Goal: Task Accomplishment & Management: Complete application form

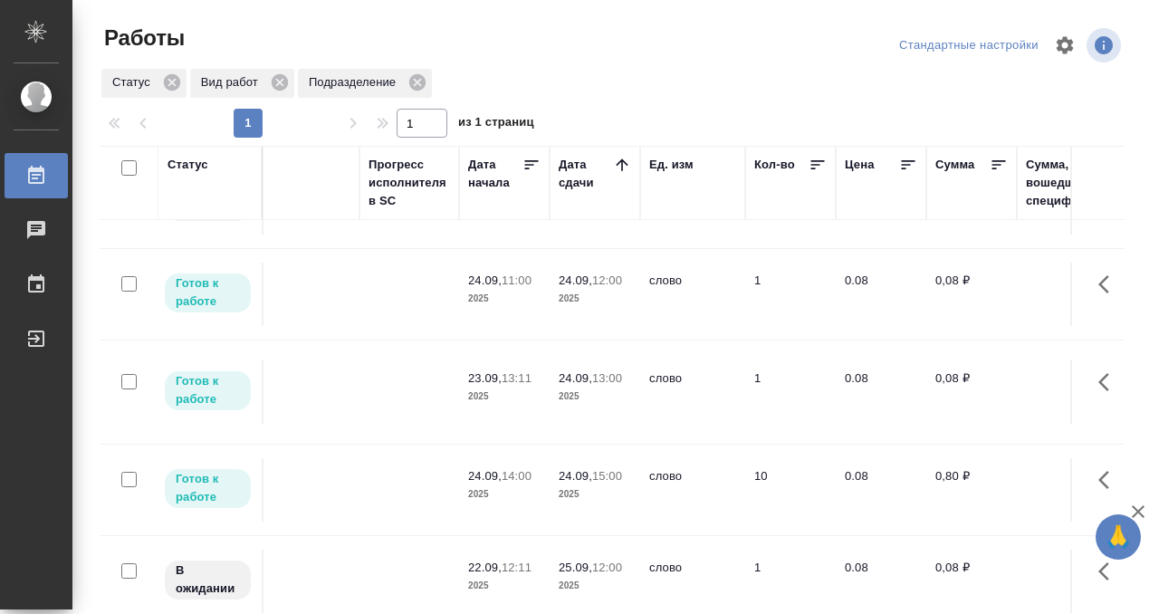
scroll to position [533, 0]
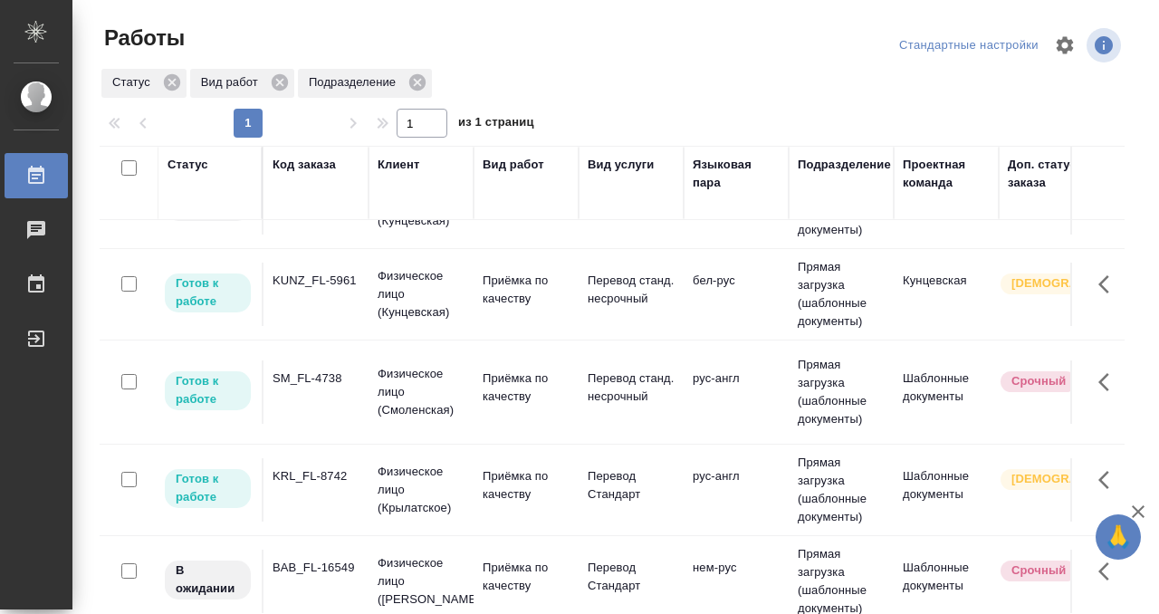
click at [308, 414] on td "SM_FL-4738" at bounding box center [315, 391] width 105 height 63
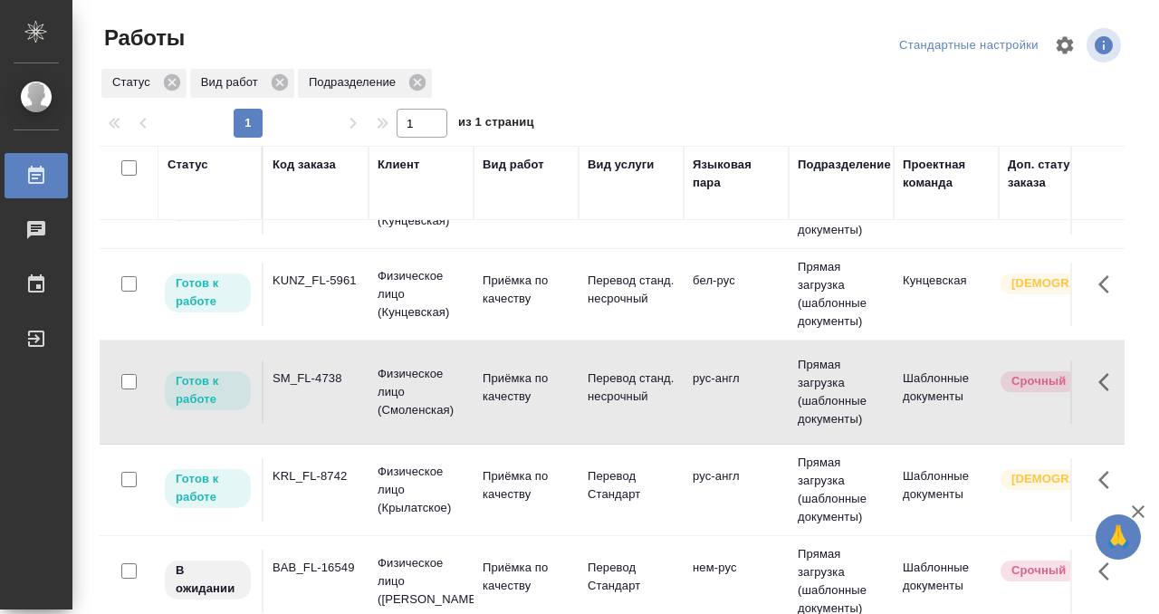
click at [308, 414] on td "SM_FL-4738" at bounding box center [315, 391] width 105 height 63
click at [311, 472] on div "KRL_FL-8742" at bounding box center [315, 476] width 87 height 18
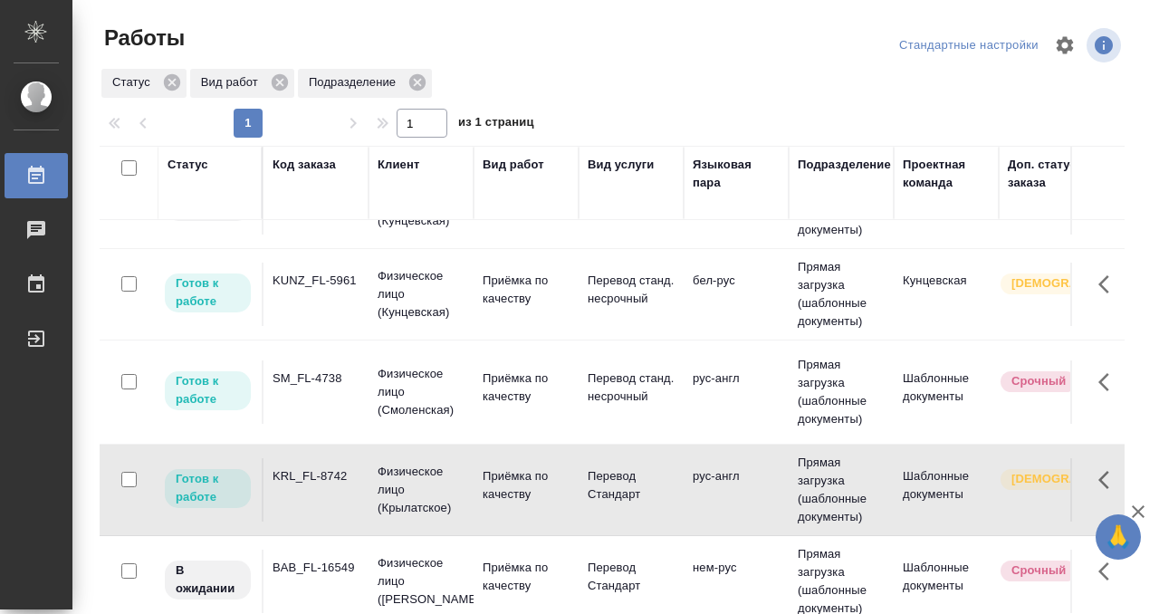
click at [311, 472] on div "KRL_FL-8742" at bounding box center [315, 476] width 87 height 18
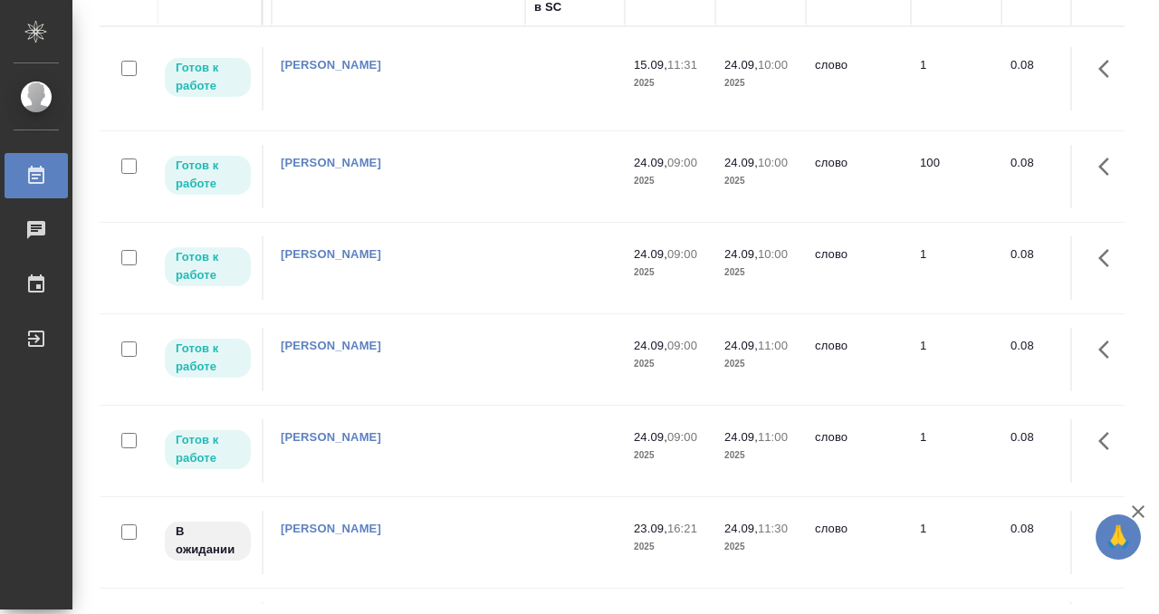
scroll to position [0, 0]
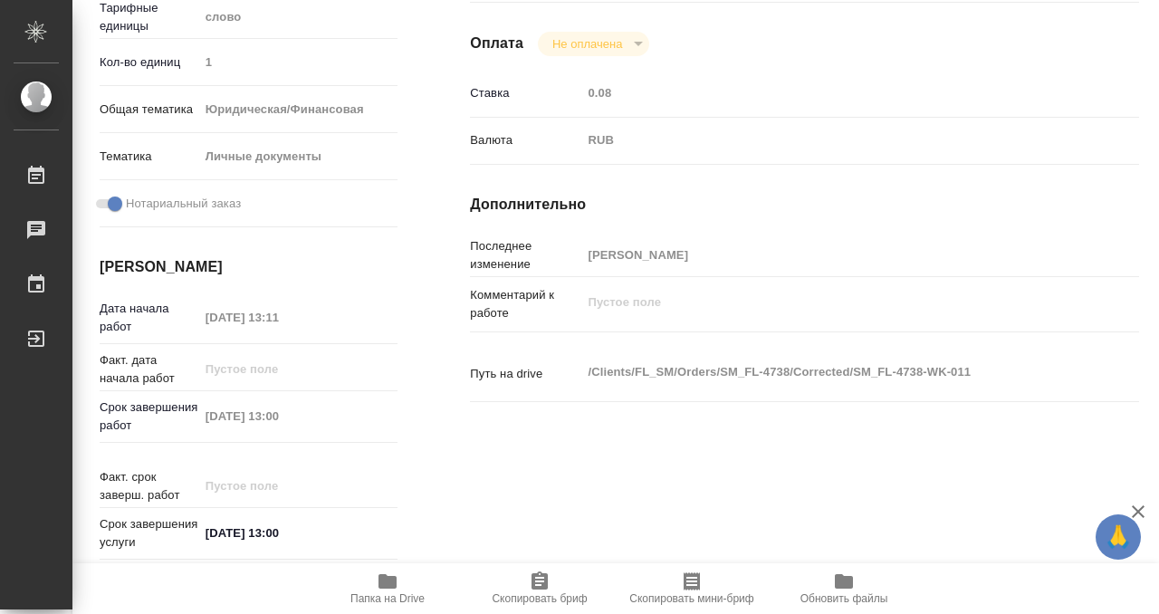
scroll to position [967, 0]
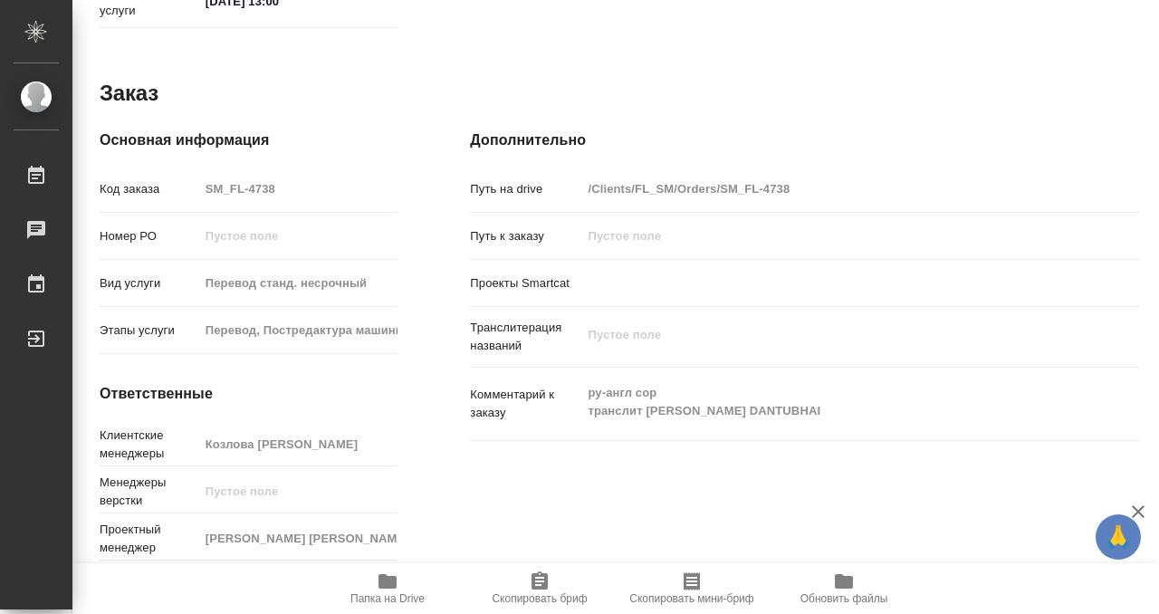
click at [382, 590] on icon "button" at bounding box center [388, 581] width 22 height 22
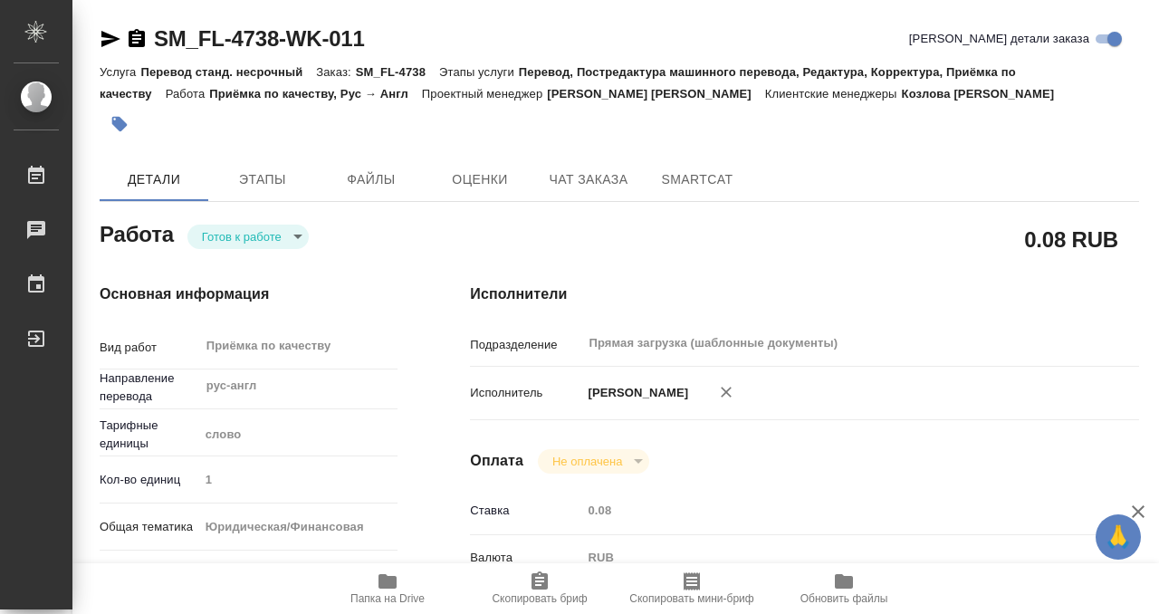
click at [124, 110] on button "button" at bounding box center [120, 124] width 40 height 40
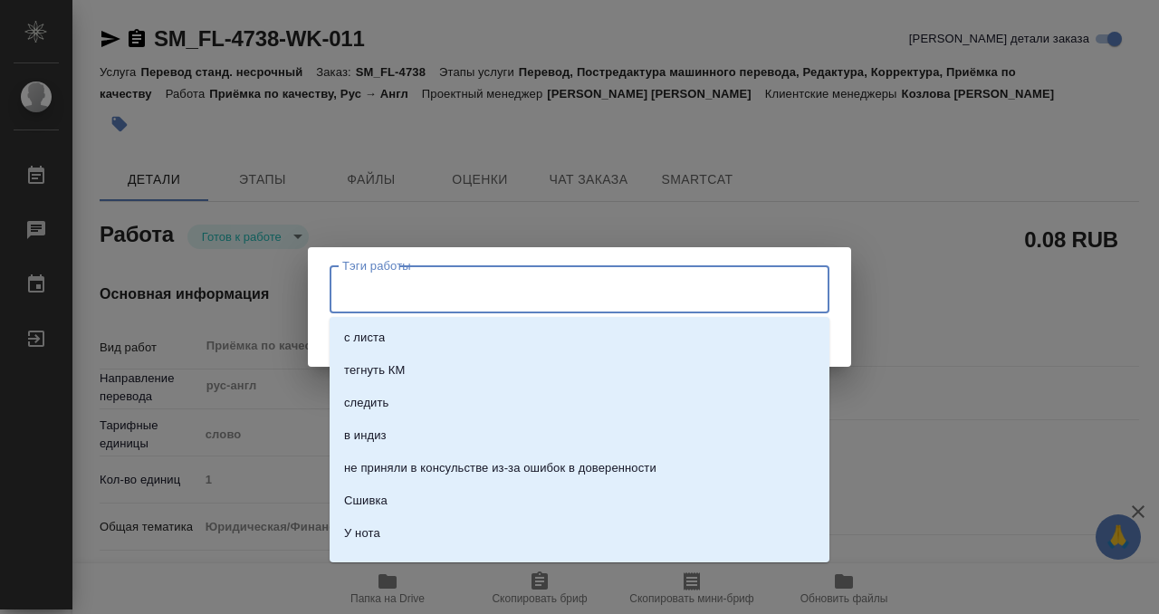
click at [451, 277] on input "Тэги работы" at bounding box center [562, 288] width 449 height 31
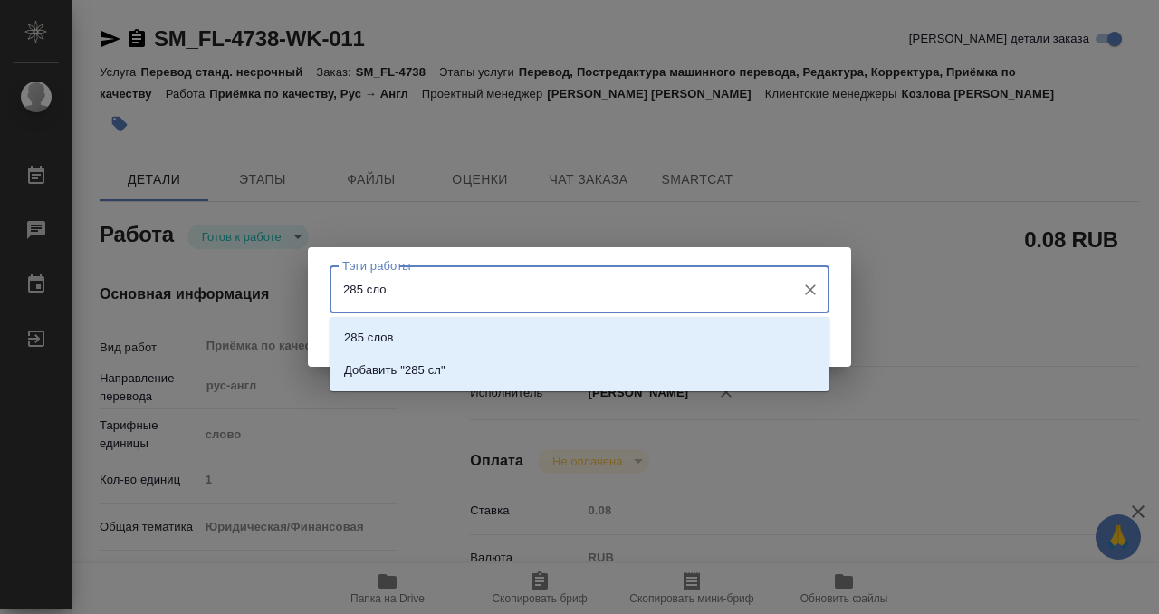
type input "285 слов"
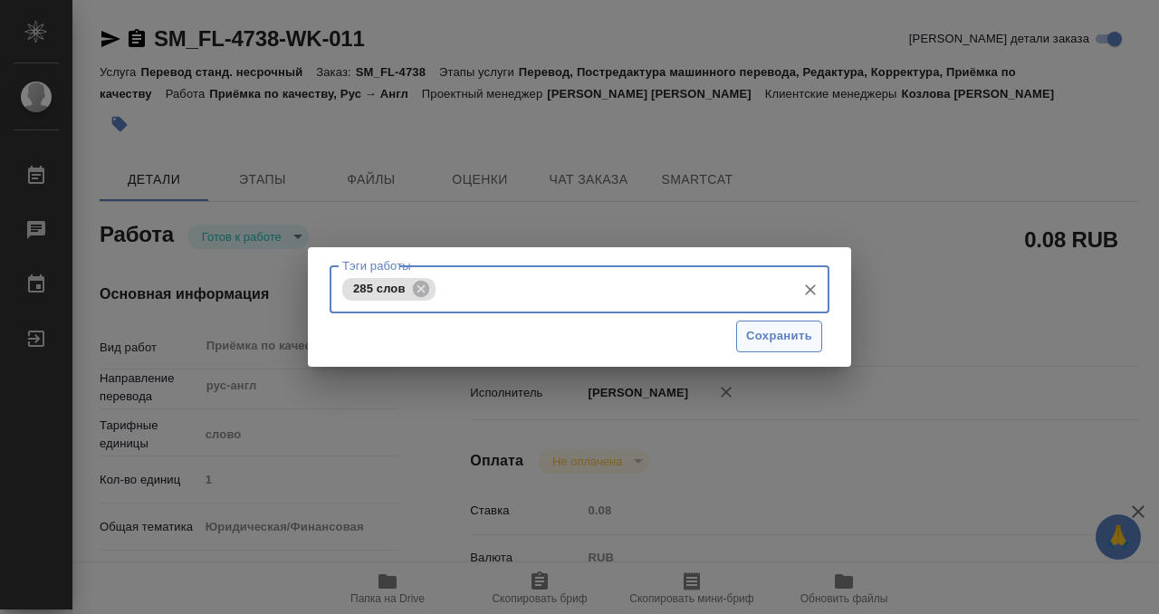
click at [746, 339] on span "Сохранить" at bounding box center [779, 336] width 66 height 21
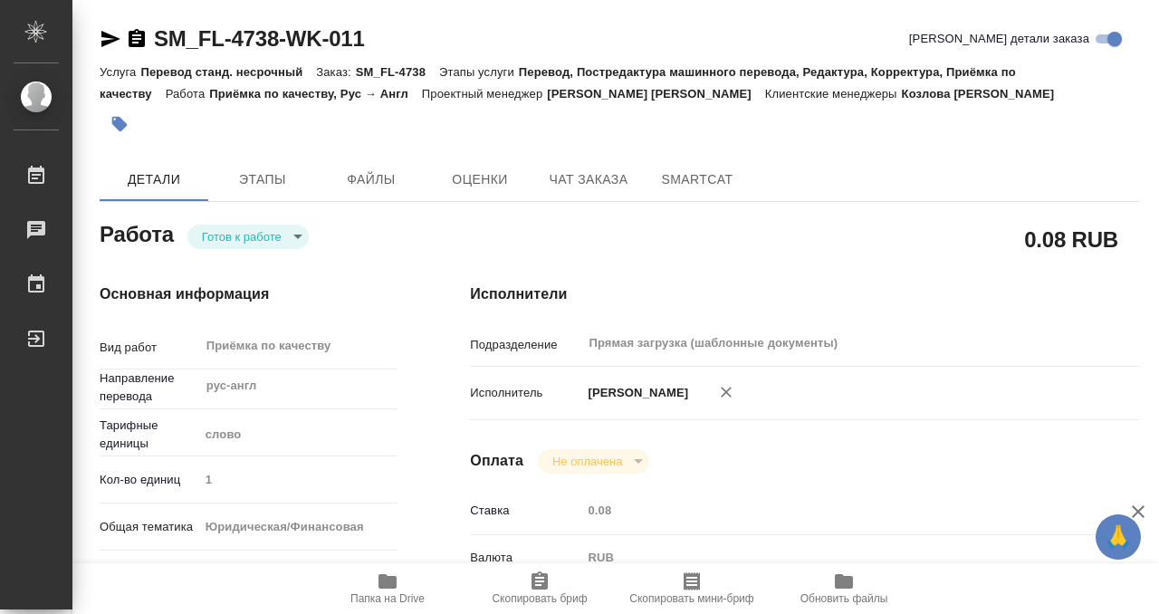
click at [242, 239] on div "Тэги работы 285 слов Тэги работы Сохранить" at bounding box center [579, 307] width 1159 height 614
type input "readyForWork"
type input "рус-англ"
type input "5a8b1489cc6b4906c91bfd90"
type input "1"
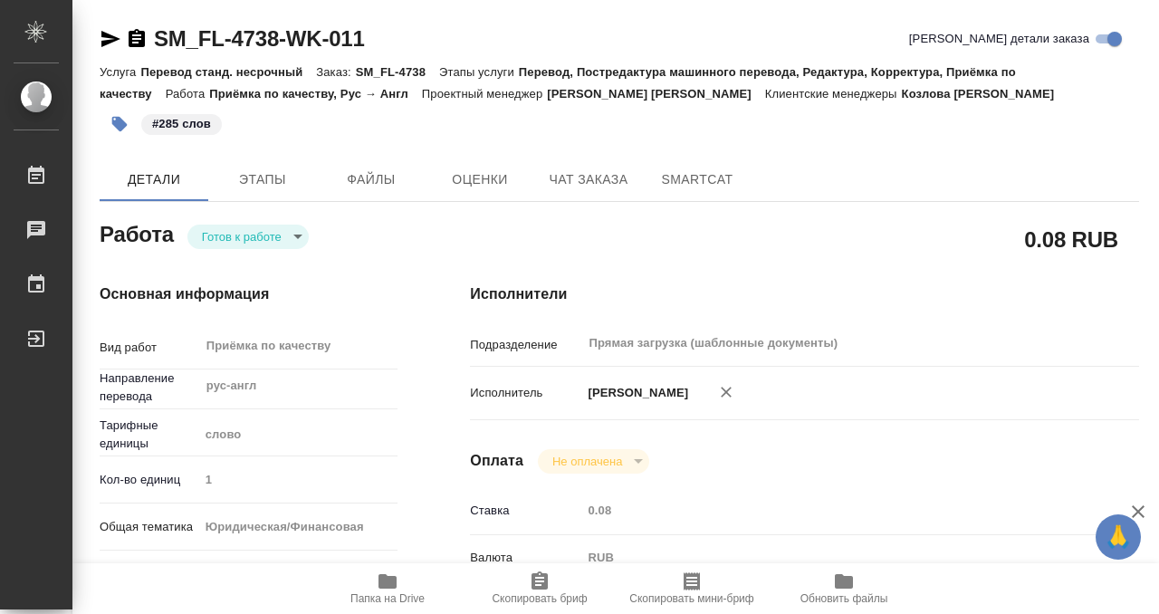
type input "yr-fn"
type input "5a8b8b956a9677013d343cfe"
checkbox input "true"
type input "23.09.2025 13:11"
type input "24.09.2025 13:00"
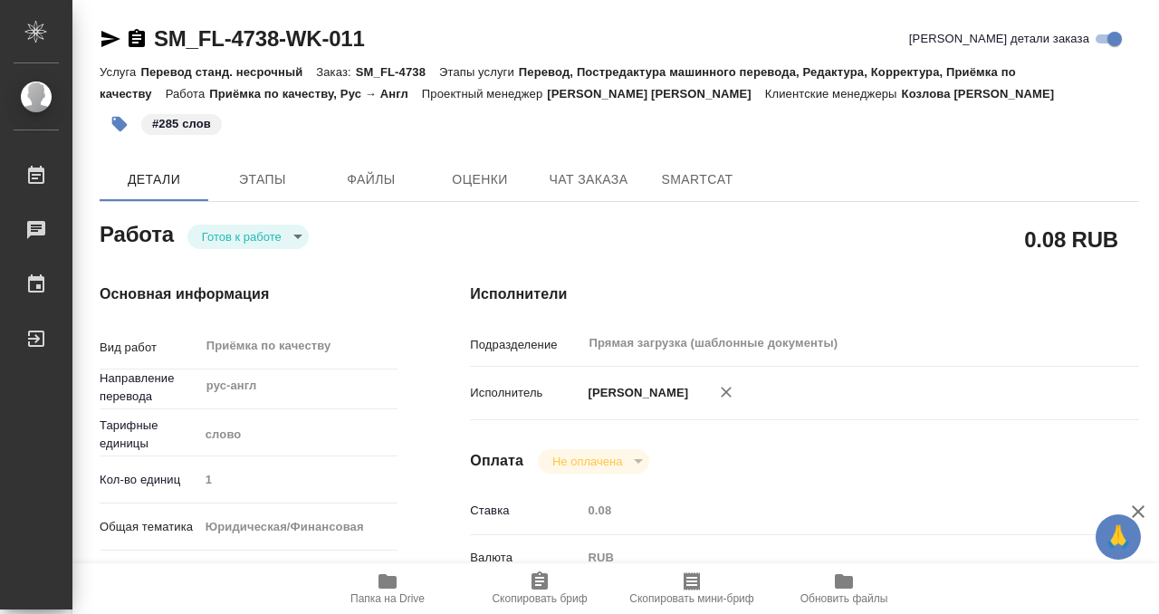
type input "24.09.2025 13:00"
type input "Прямая загрузка (шаблонные документы)"
type input "notPayed"
type input "0.08"
type input "RUB"
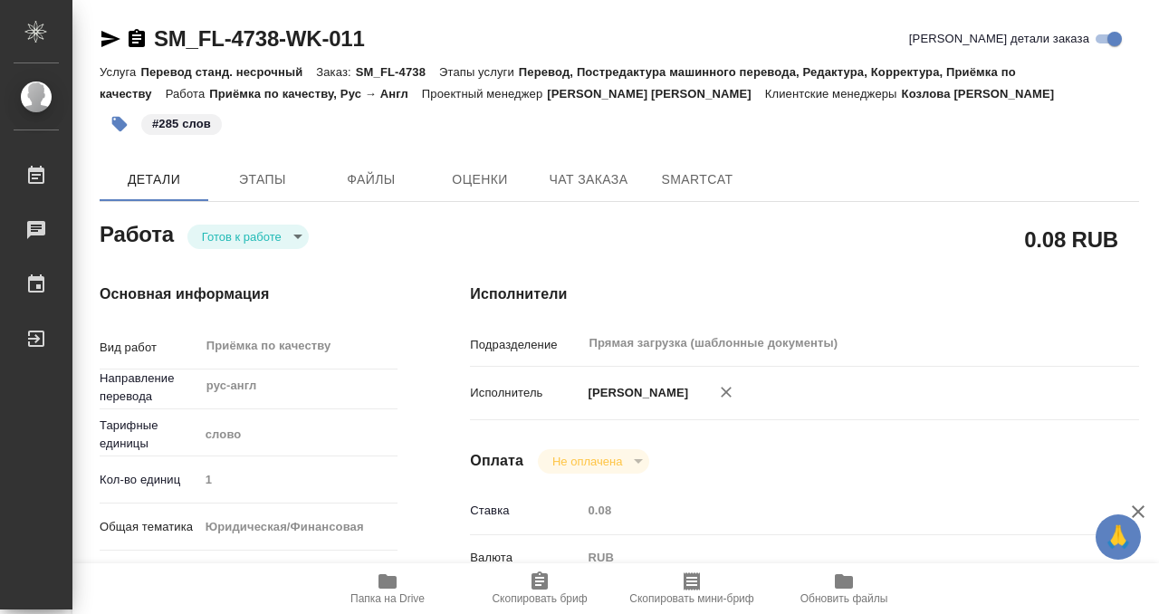
type input "[PERSON_NAME]"
type input "SM_FL-4738"
type input "Перевод станд. несрочный"
type input "Перевод, Постредактура машинного перевода, Редактура, Корректура, Приёмка по ка…"
type input "[PERSON_NAME]"
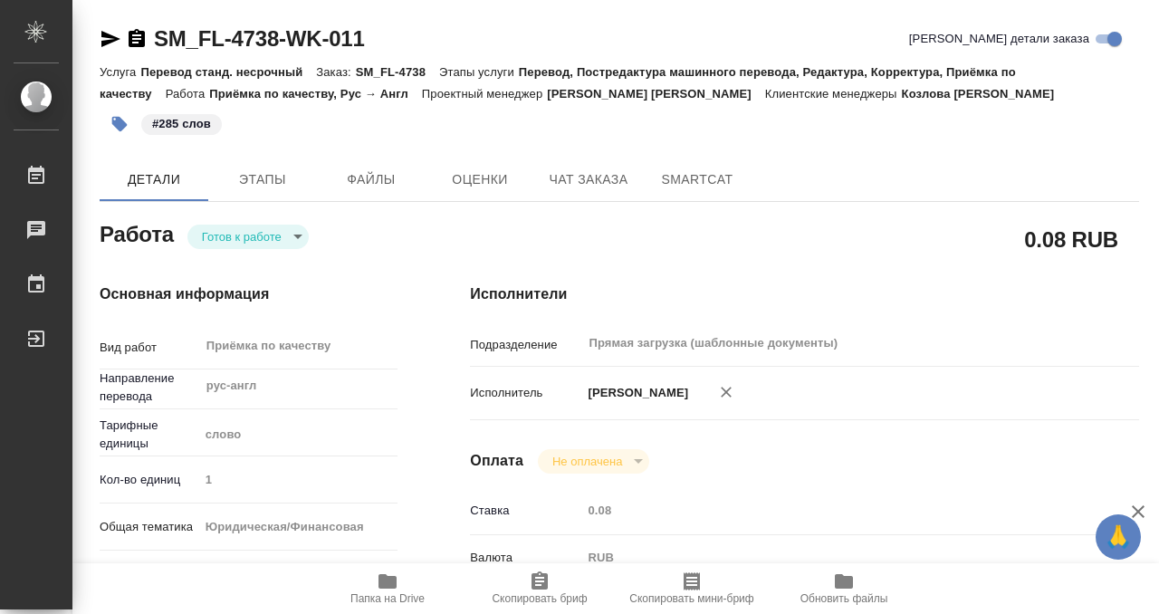
type input "/Clients/FL_SM/Orders/SM_FL-4738"
click at [270, 236] on body "🙏 .cls-1 fill:#fff; AWATERA Kobzeva Elizaveta Работы 0 Чаты График Выйти SM_FL-…" at bounding box center [579, 307] width 1159 height 614
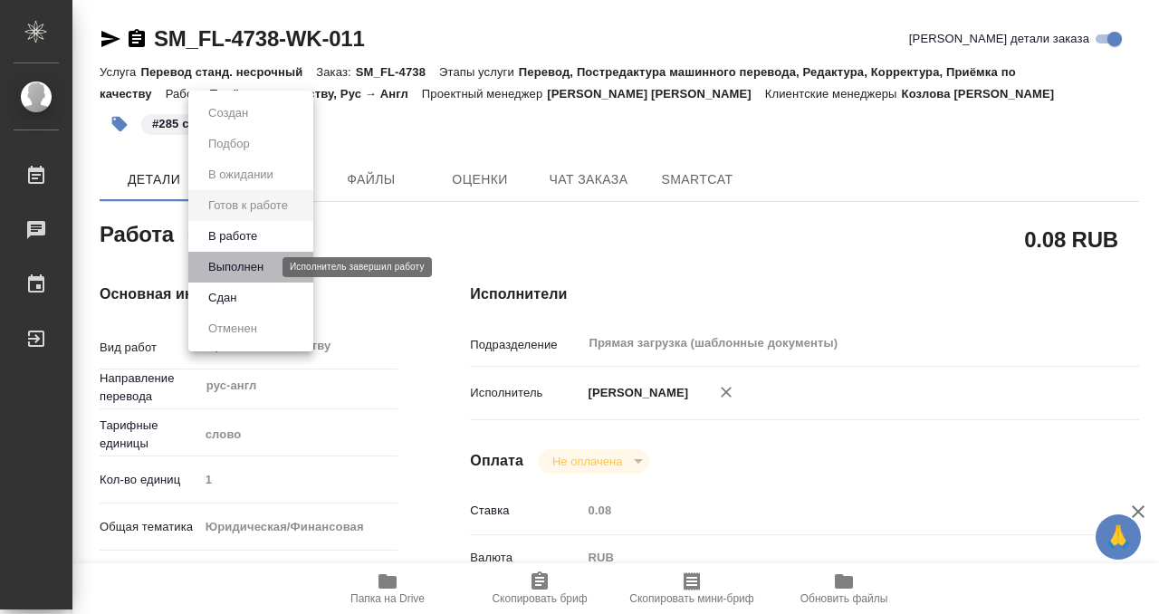
click at [266, 272] on button "Выполнен" at bounding box center [236, 267] width 66 height 20
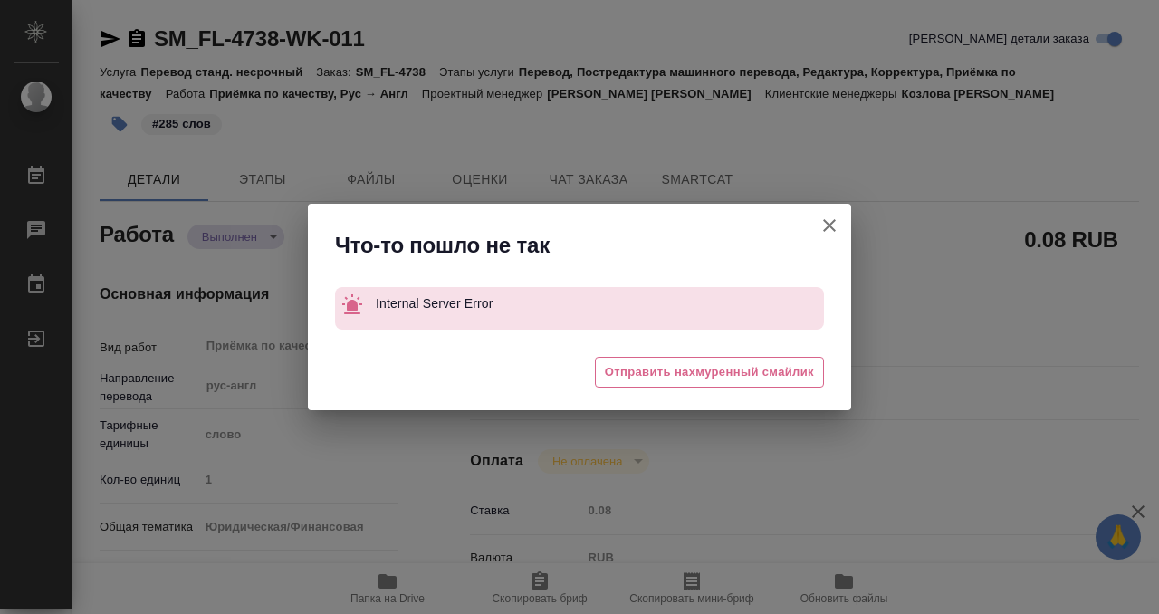
type textarea "x"
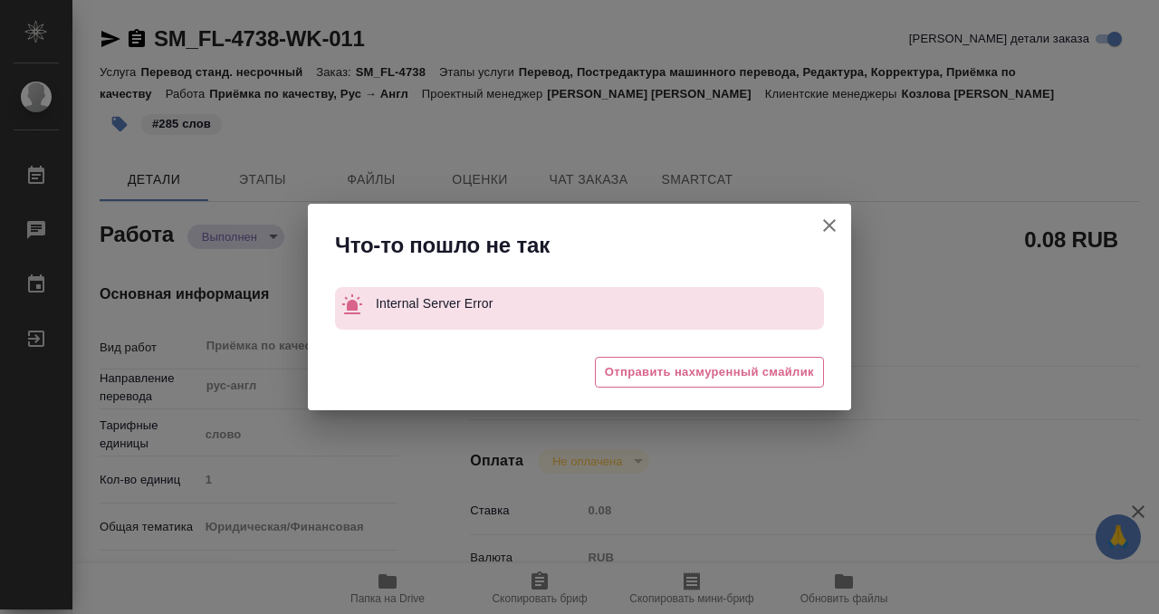
type textarea "x"
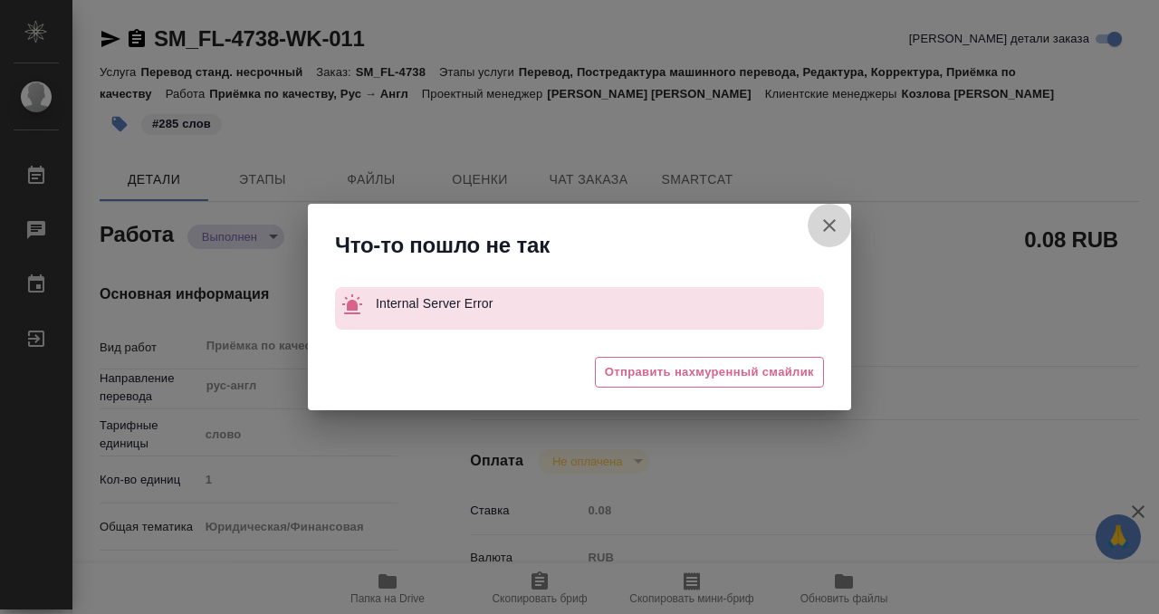
click at [827, 225] on icon "button" at bounding box center [829, 225] width 13 height 13
type textarea "x"
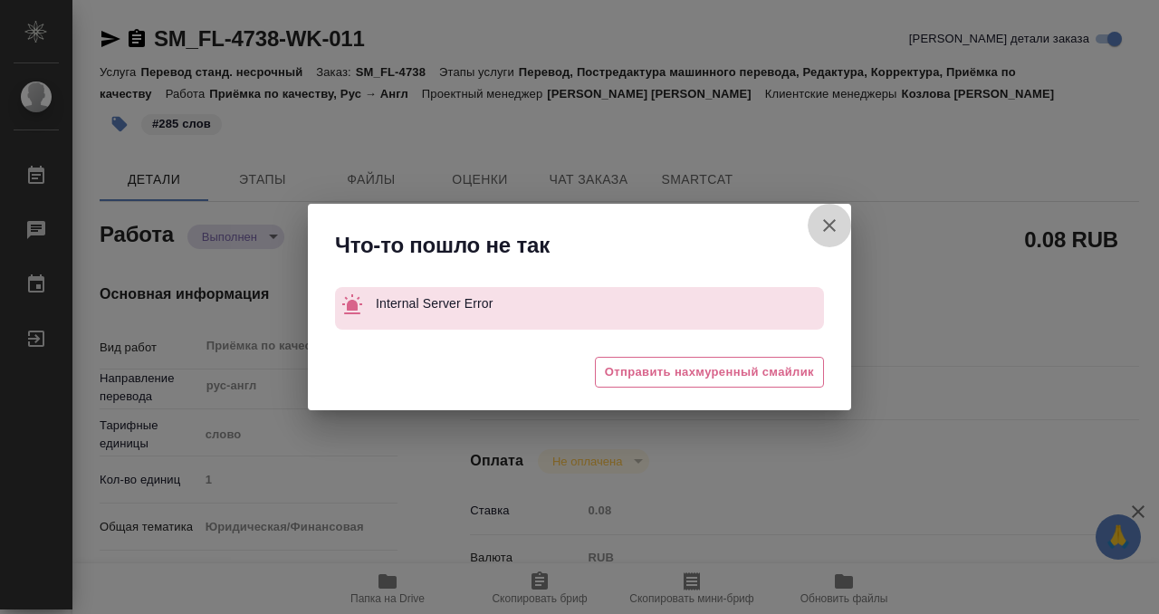
type textarea "x"
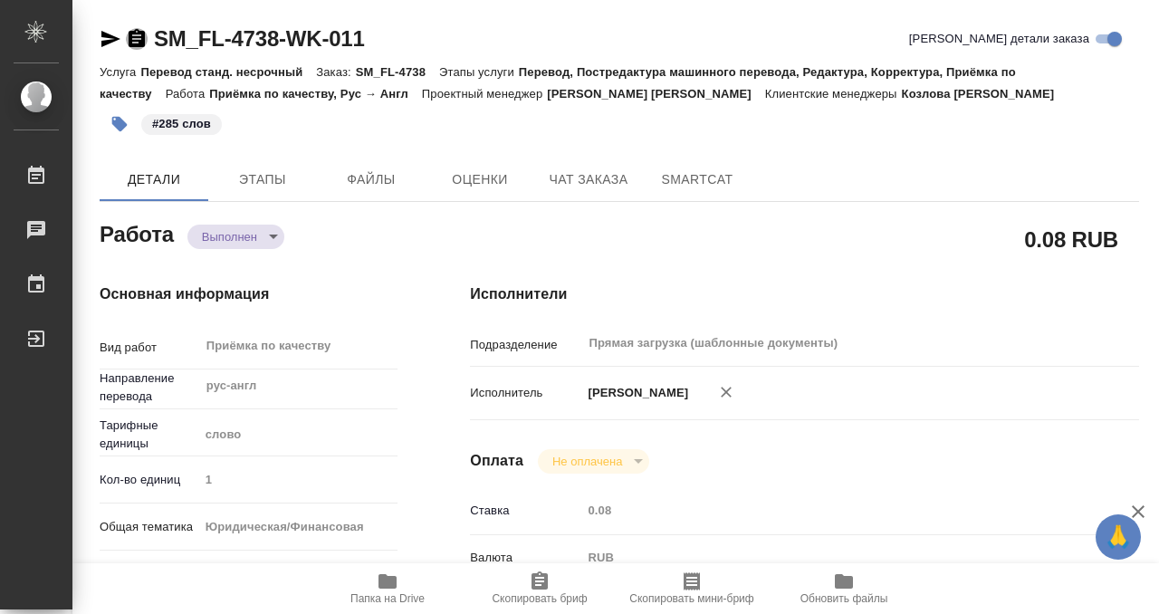
click at [139, 35] on icon "button" at bounding box center [137, 39] width 22 height 22
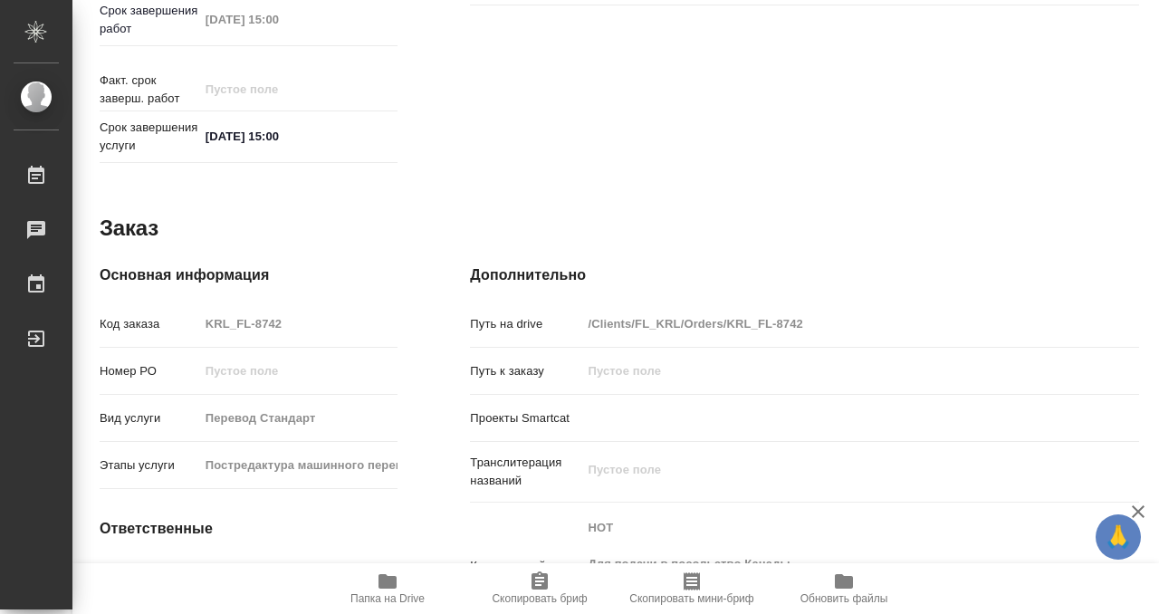
scroll to position [967, 0]
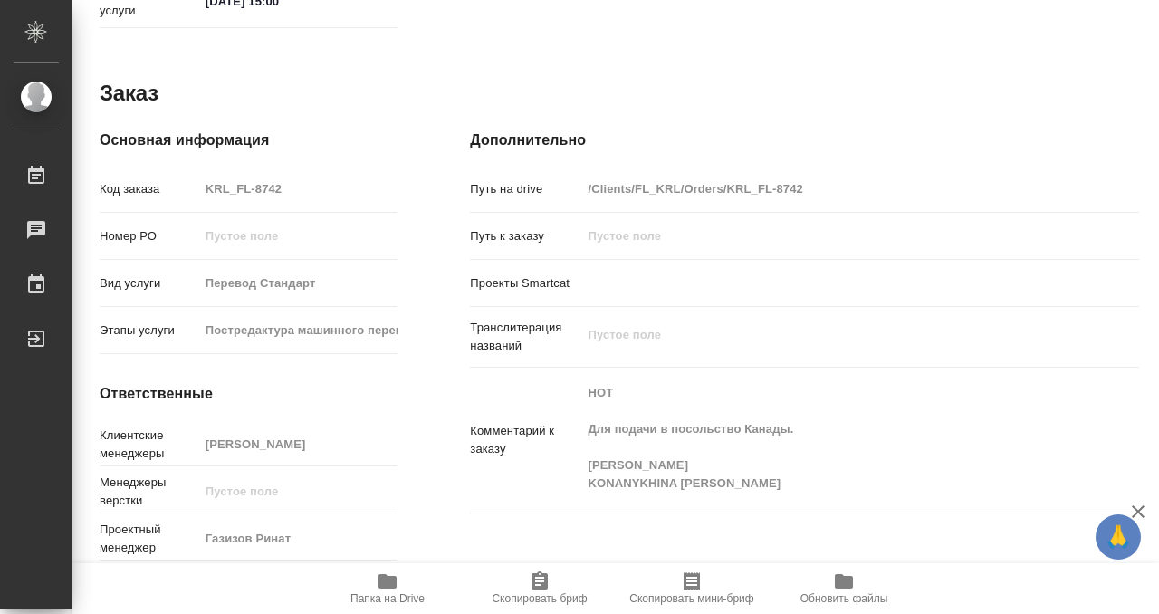
click at [386, 579] on icon "button" at bounding box center [387, 581] width 18 height 14
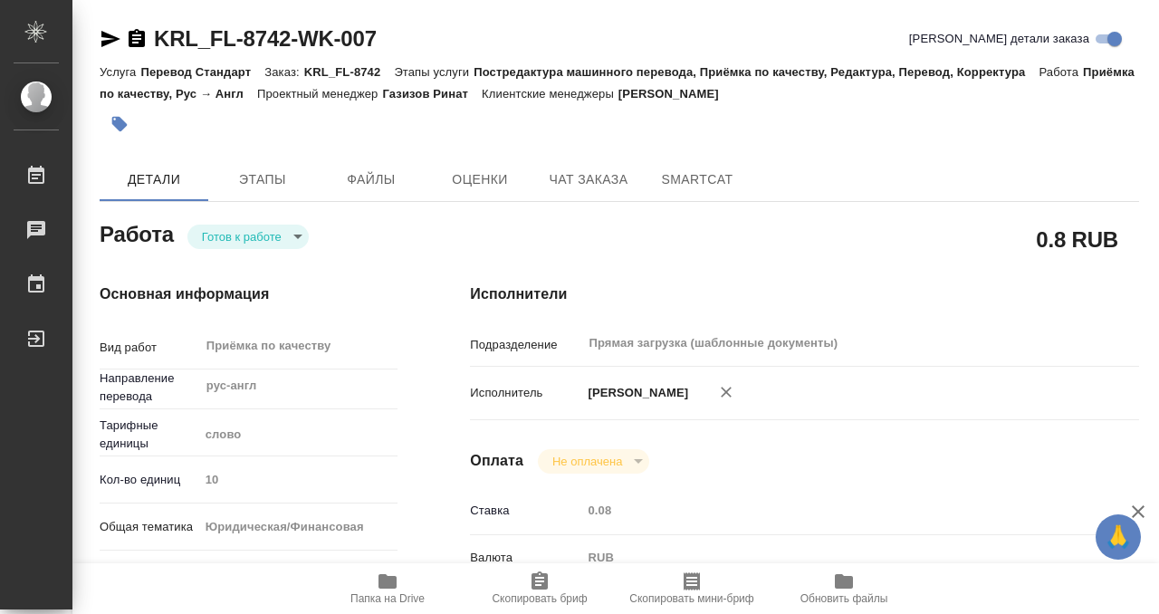
click at [116, 125] on icon "button" at bounding box center [119, 124] width 15 height 15
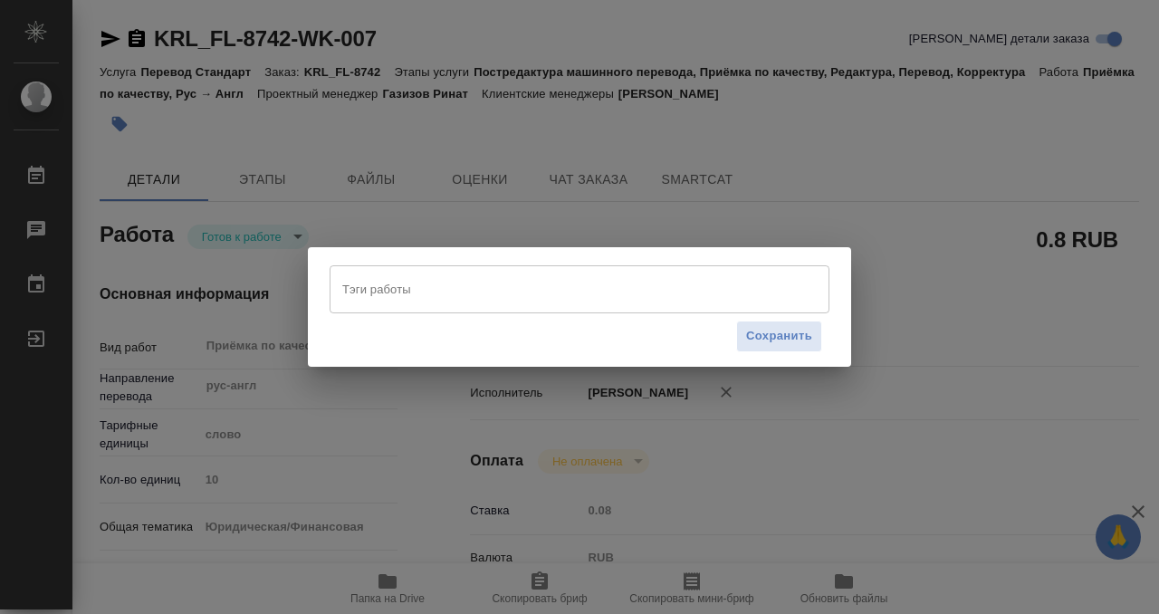
click at [360, 285] on input "Тэги работы" at bounding box center [562, 288] width 449 height 31
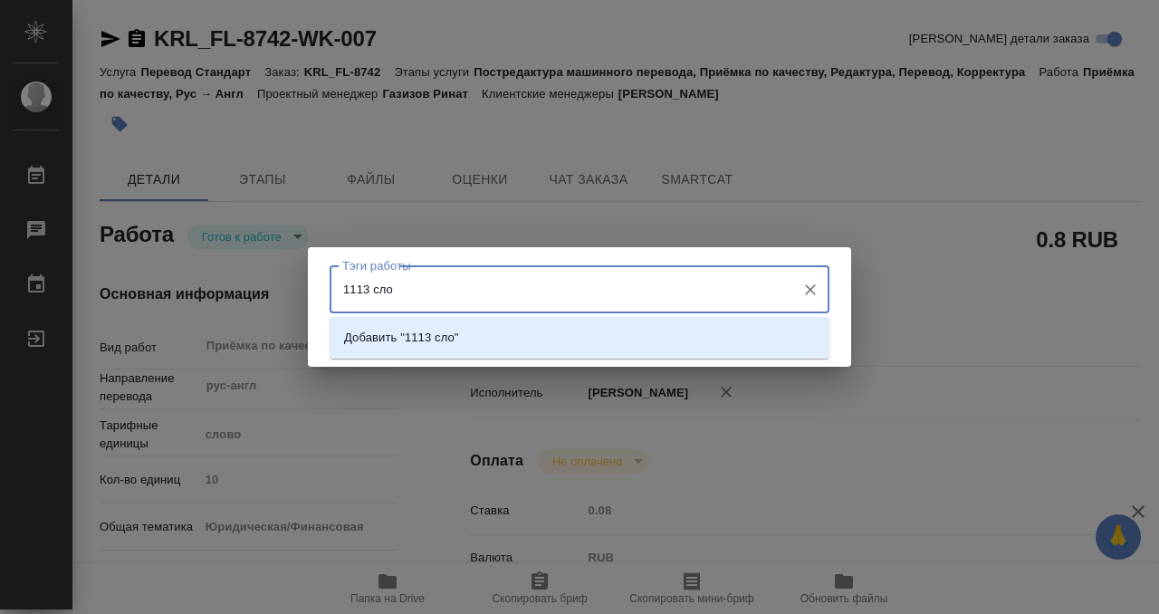
type input "1113 слов"
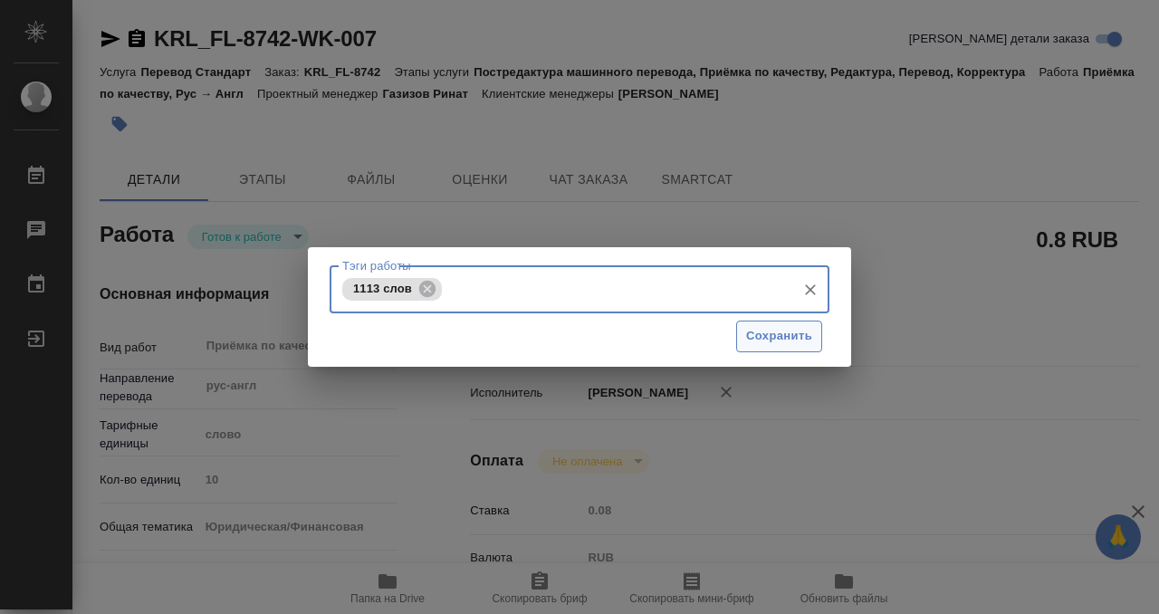
click at [744, 340] on button "Сохранить" at bounding box center [779, 336] width 86 height 32
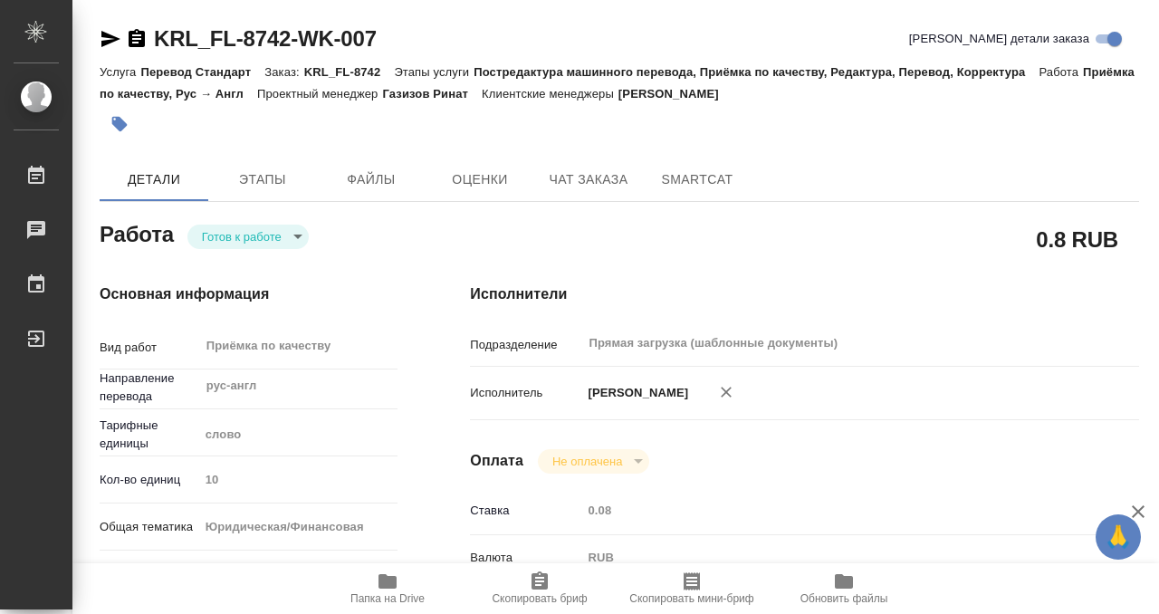
type input "readyForWork"
type input "рус-англ"
type input "5a8b1489cc6b4906c91bfd90"
type input "10"
type input "yr-fn"
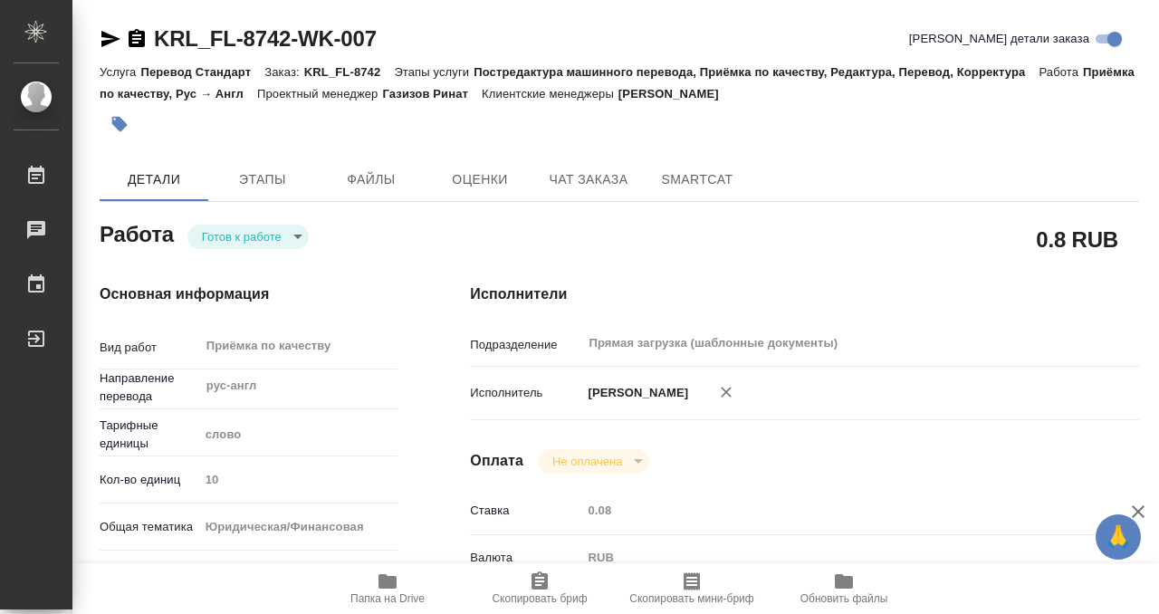
type input "5a8b8b956a9677013d343cfe"
checkbox input "true"
type input "[DATE] 14:00"
type input "[DATE] 15:00"
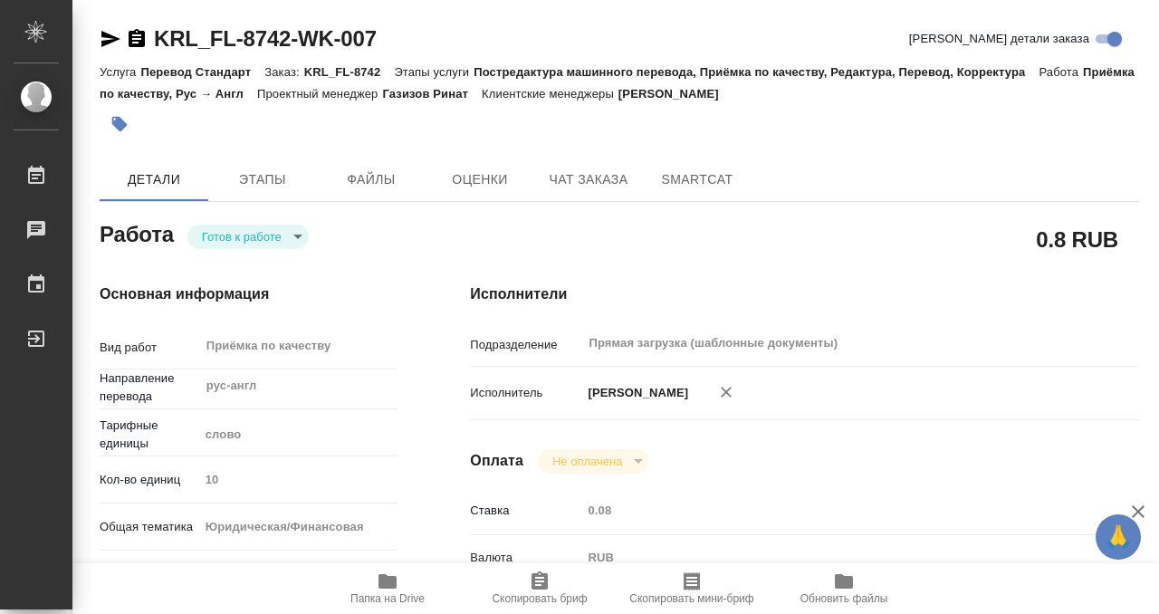
type input "Прямая загрузка (шаблонные документы)"
type input "notPayed"
type input "0.08"
type input "RUB"
type input "[PERSON_NAME]"
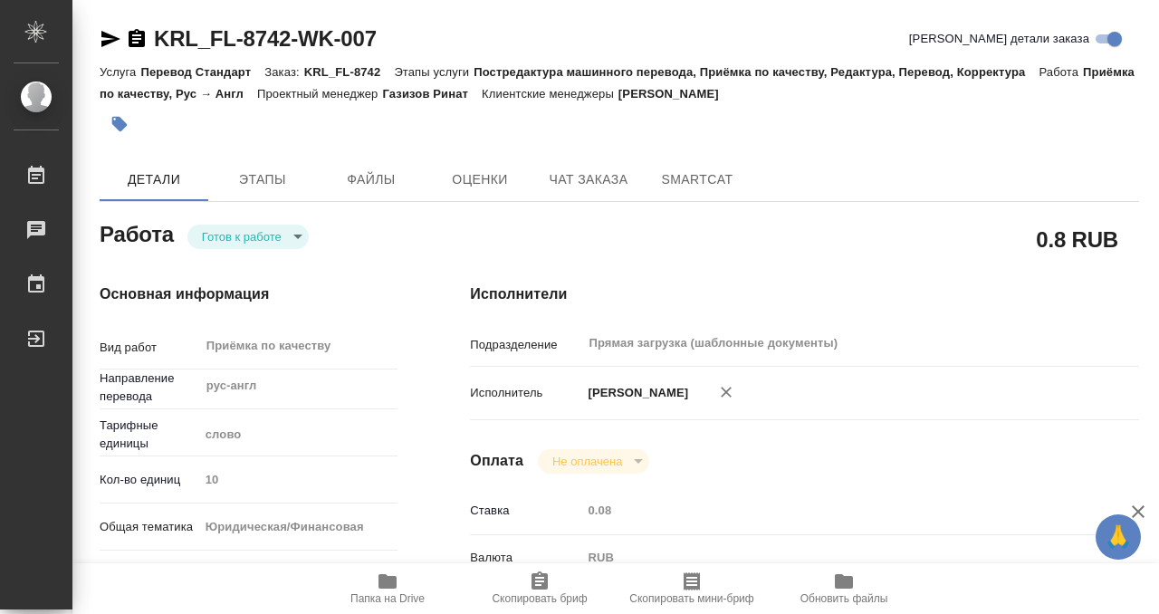
type input "KRL_FL-8742"
type input "Перевод Стандарт"
type input "Постредактура машинного перевода, Приёмка по качеству, Редактура, Перевод, Корр…"
type input "[PERSON_NAME]"
type input "/Clients/FL_KRL/Orders/KRL_FL-8742"
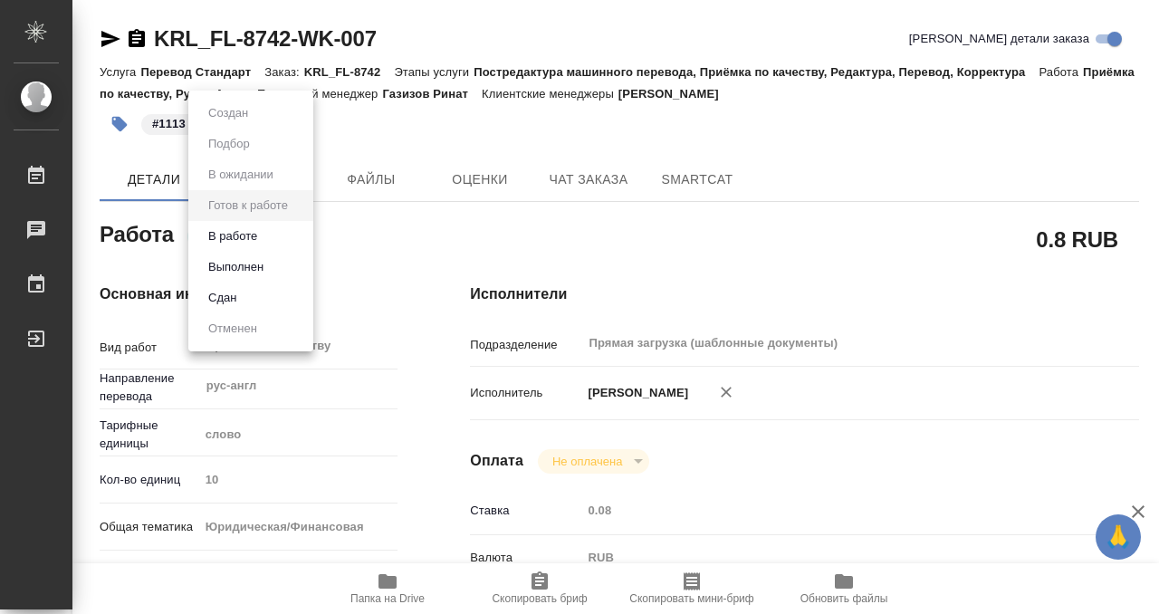
click at [240, 233] on body "🙏 .cls-1 fill:#fff; AWATERA Kobzeva [PERSON_NAME] 0 Чаты График Выйти KRL_FL-87…" at bounding box center [579, 307] width 1159 height 614
click at [242, 270] on button "Выполнен" at bounding box center [236, 267] width 66 height 20
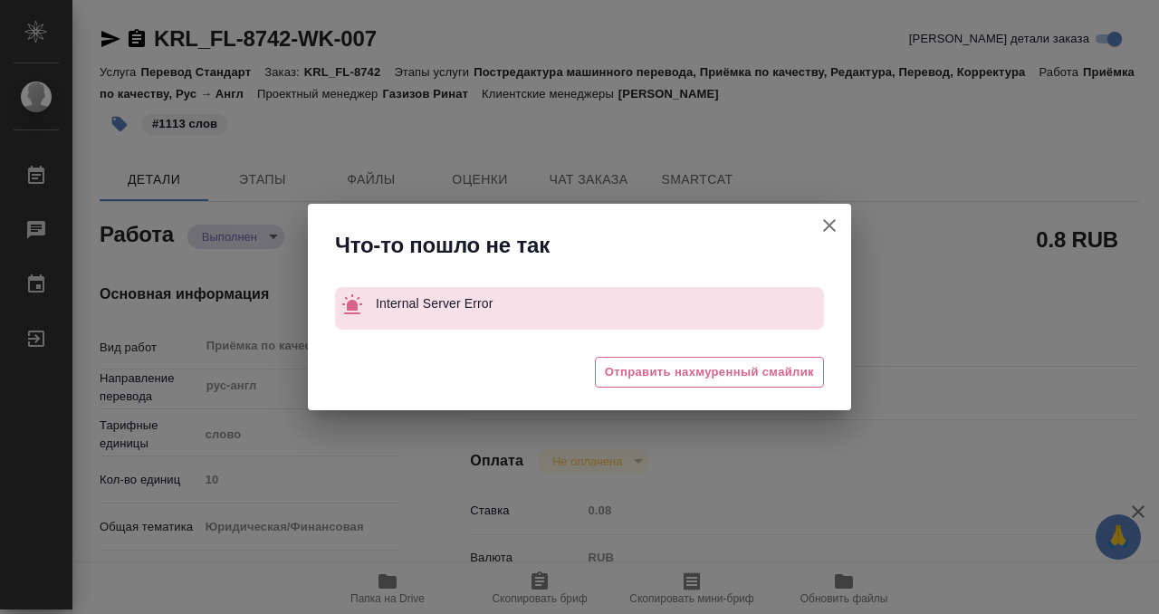
type textarea "x"
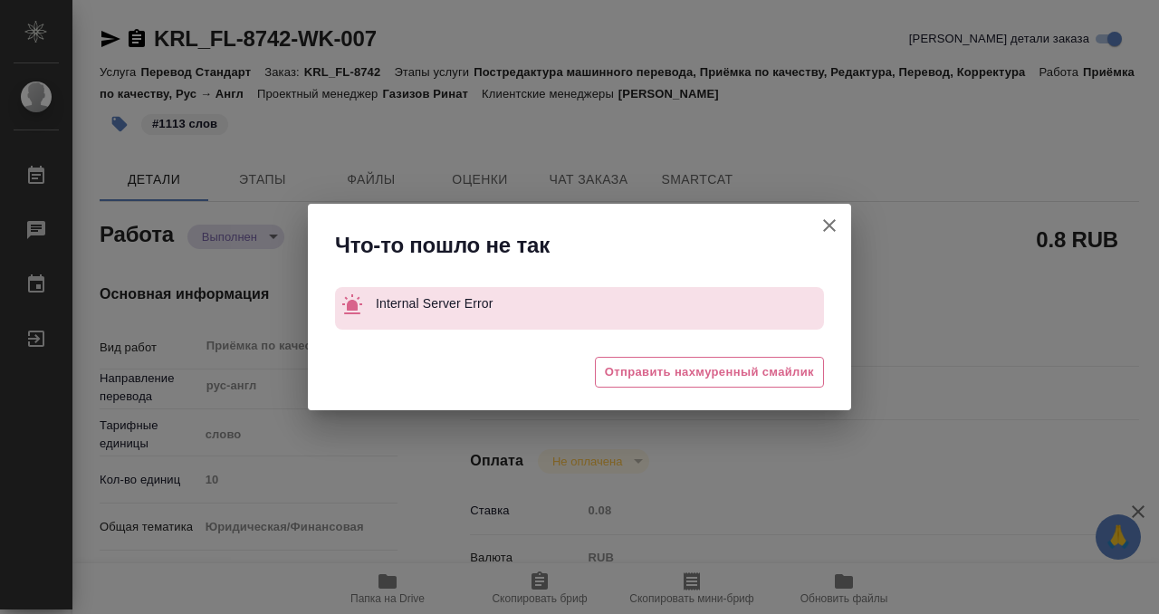
type textarea "x"
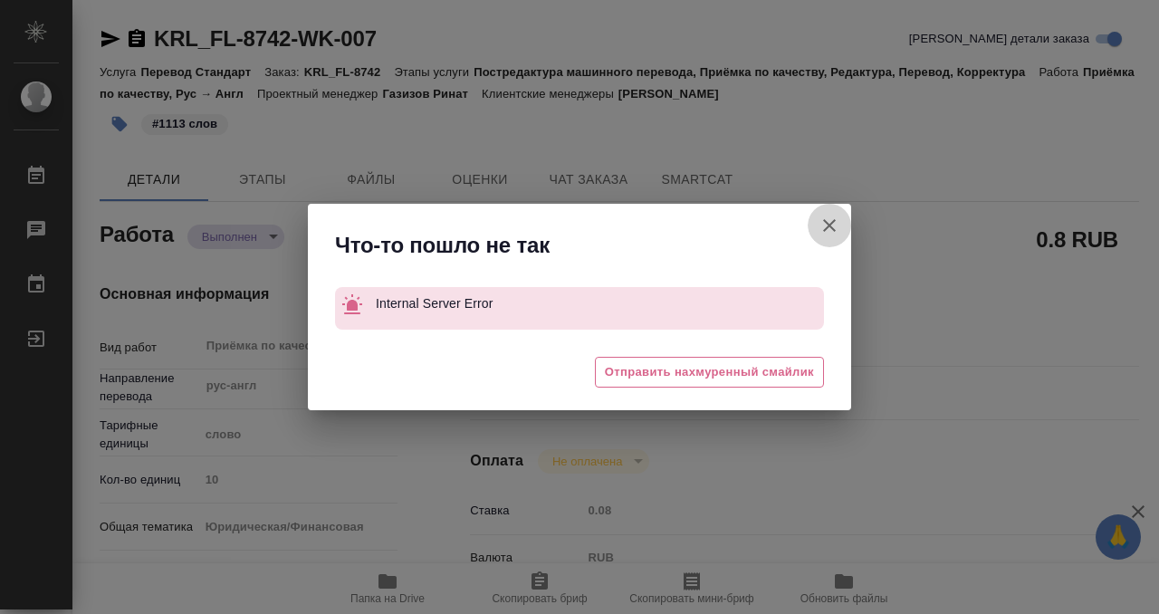
click at [835, 227] on icon "button" at bounding box center [829, 226] width 22 height 22
type textarea "x"
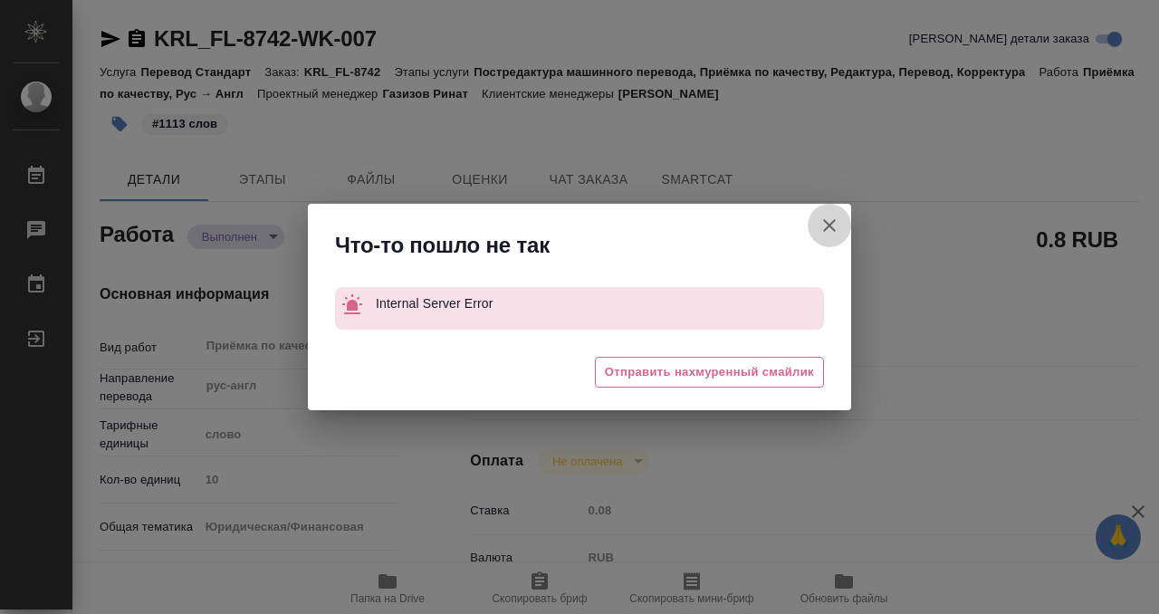
type textarea "x"
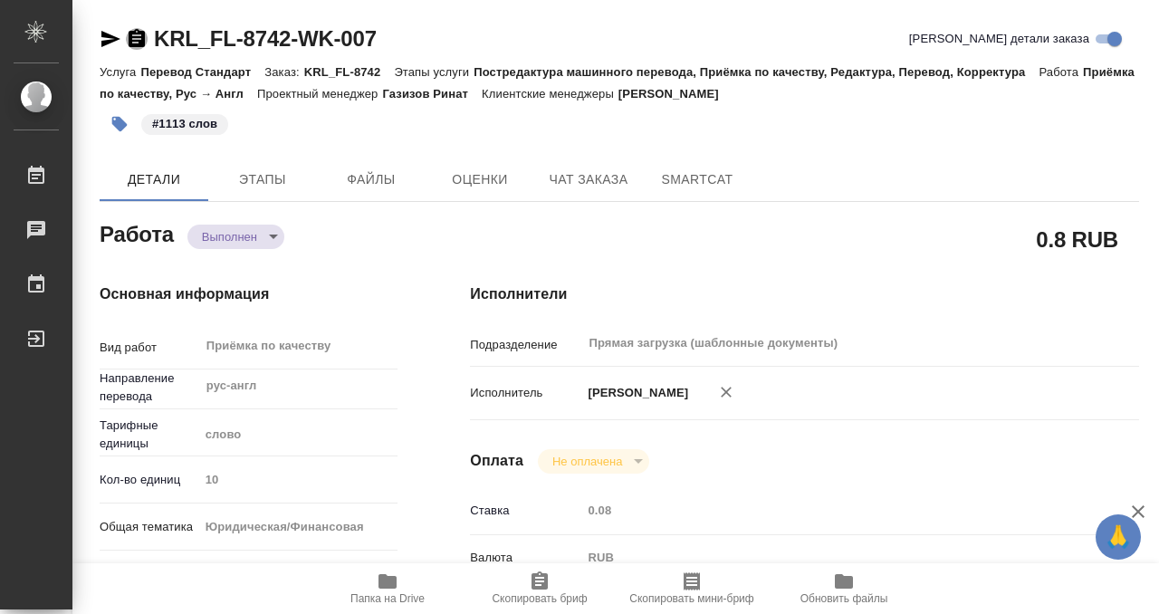
click at [135, 28] on icon "button" at bounding box center [137, 39] width 22 height 22
